Goal: Navigation & Orientation: Go to known website

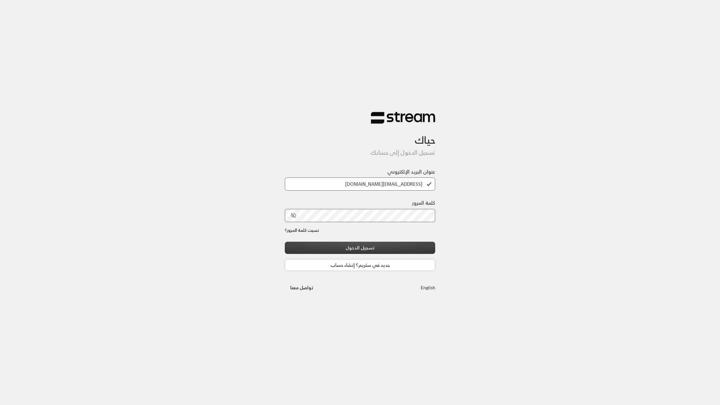
click at [422, 250] on button "تسجيل الدخول" at bounding box center [360, 248] width 150 height 12
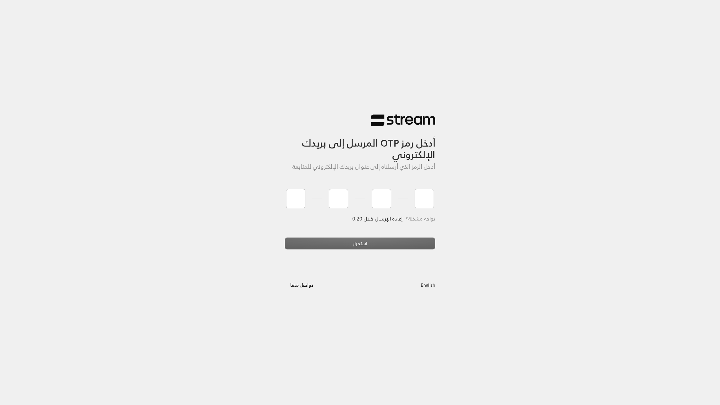
type input "8"
type input "7"
type input "0"
type input "3"
